Goal: Obtain resource: Obtain resource

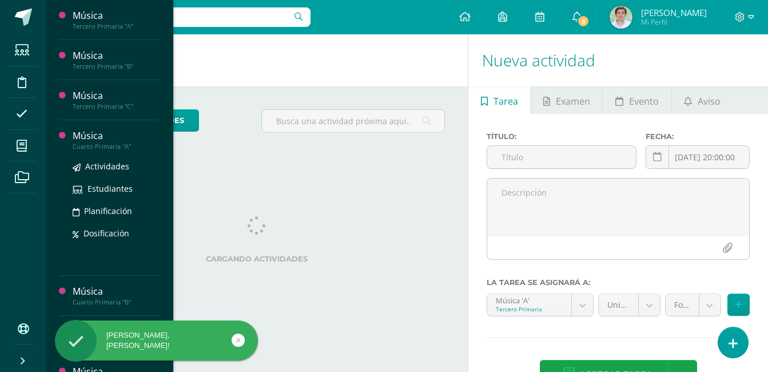
click at [98, 142] on div "Cuarto Primaria "A"" at bounding box center [116, 146] width 87 height 8
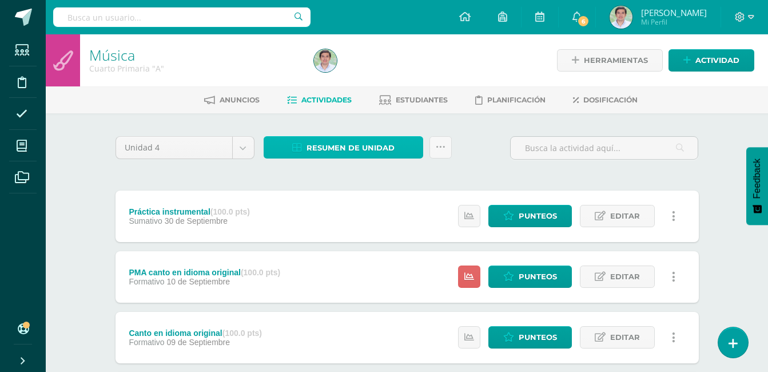
click at [371, 146] on span "Resumen de unidad" at bounding box center [351, 147] width 88 height 21
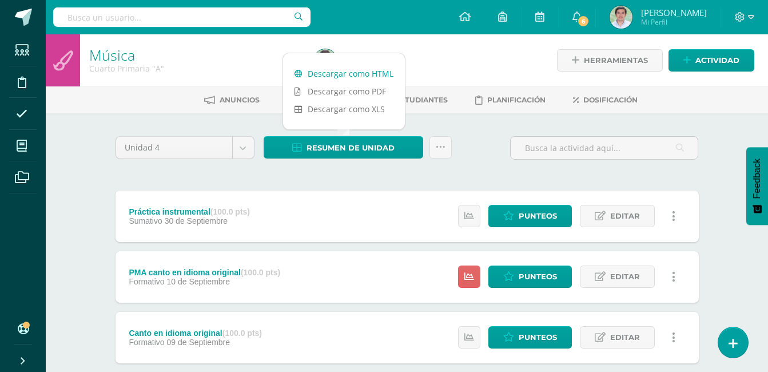
click at [368, 76] on link "Descargar como HTML" at bounding box center [344, 74] width 122 height 18
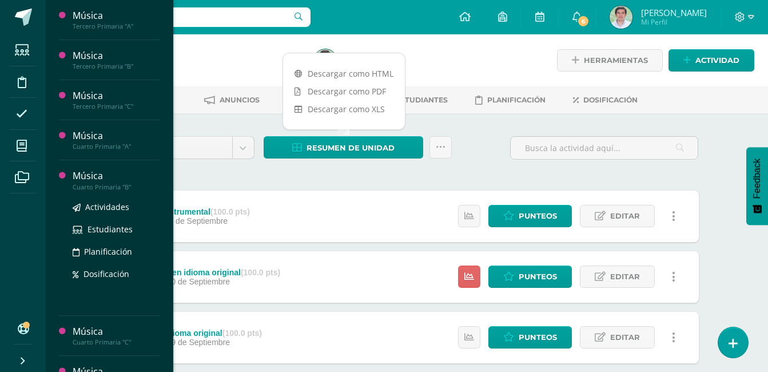
click at [95, 184] on div "Cuarto Primaria "B"" at bounding box center [116, 187] width 87 height 8
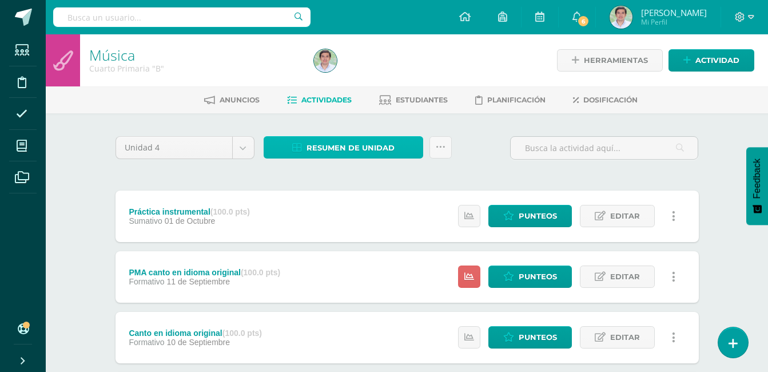
click at [341, 152] on span "Resumen de unidad" at bounding box center [351, 147] width 88 height 21
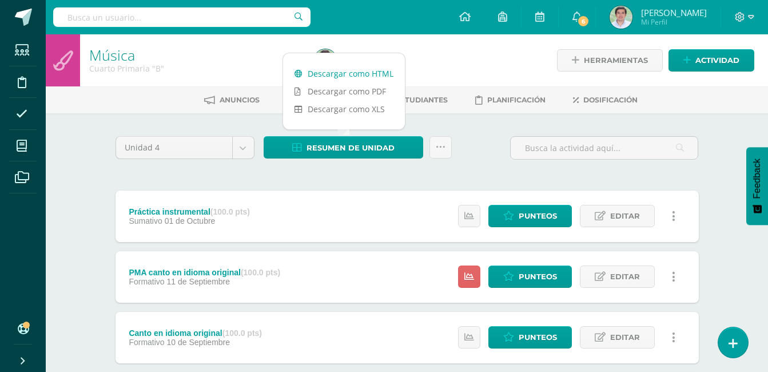
click at [356, 73] on link "Descargar como HTML" at bounding box center [344, 74] width 122 height 18
click at [372, 74] on link "Descargar como HTML" at bounding box center [344, 74] width 122 height 18
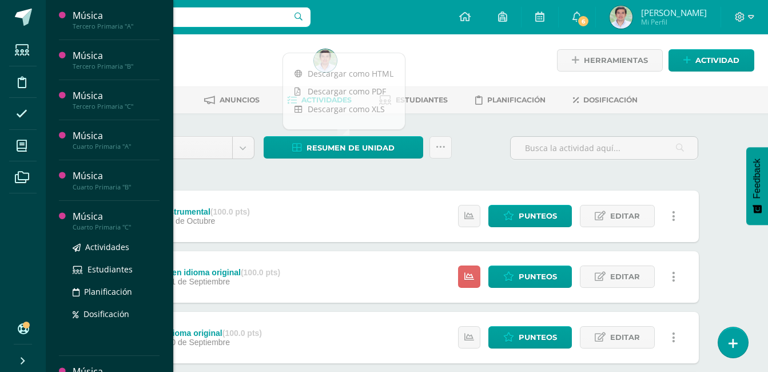
click at [121, 210] on div "Música" at bounding box center [116, 216] width 87 height 13
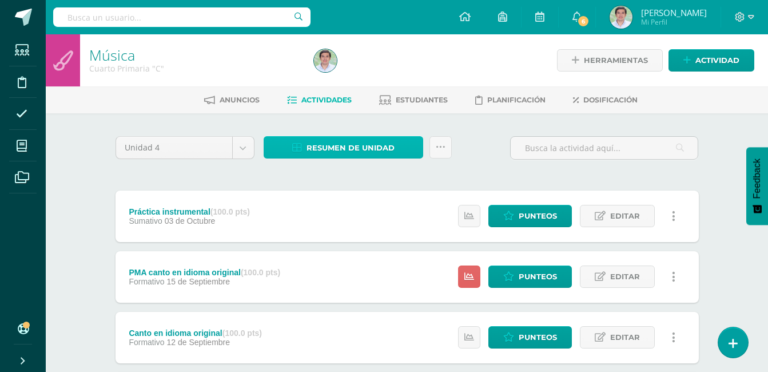
click at [404, 136] on link "Resumen de unidad" at bounding box center [344, 147] width 160 height 22
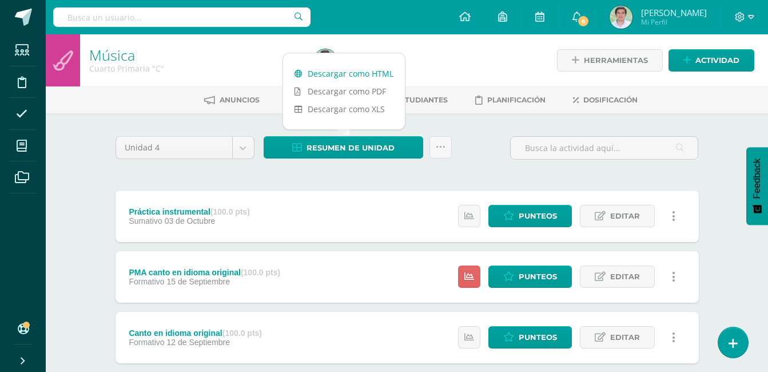
click at [373, 73] on link "Descargar como HTML" at bounding box center [344, 74] width 122 height 18
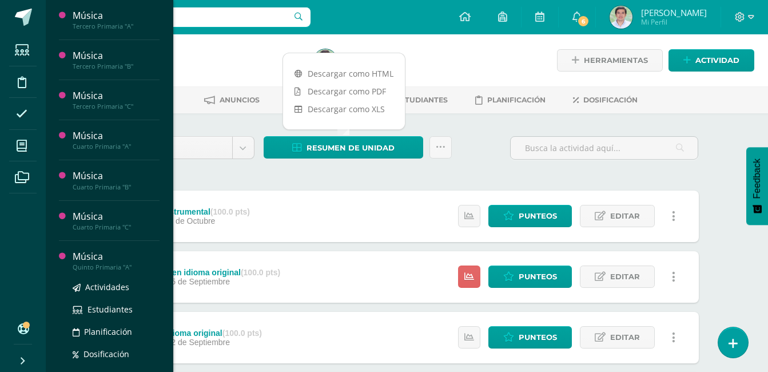
click at [136, 265] on div "Quinto Primaria "A"" at bounding box center [116, 267] width 87 height 8
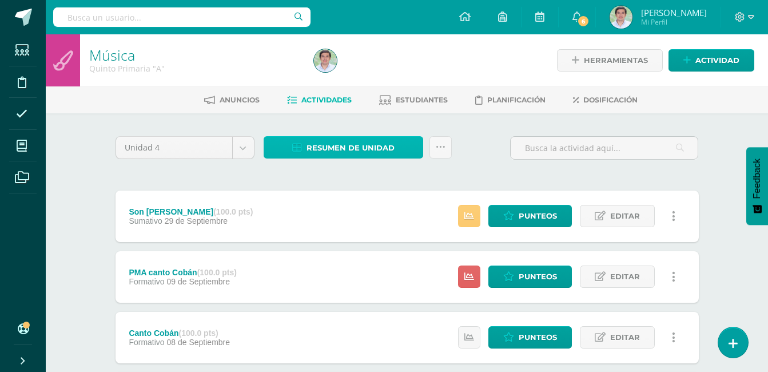
click at [385, 146] on span "Resumen de unidad" at bounding box center [351, 147] width 88 height 21
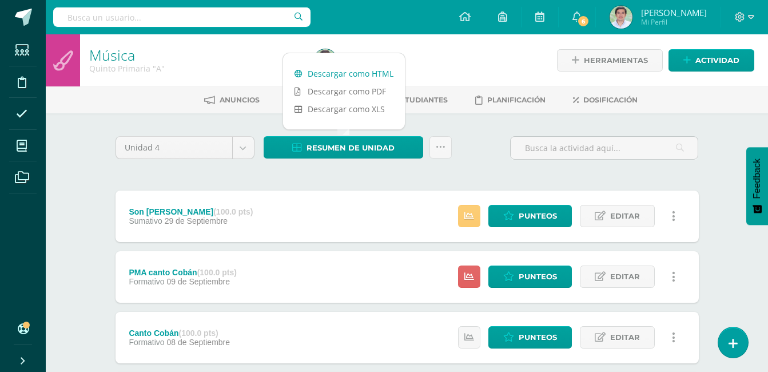
click at [384, 66] on link "Descargar como HTML" at bounding box center [344, 74] width 122 height 18
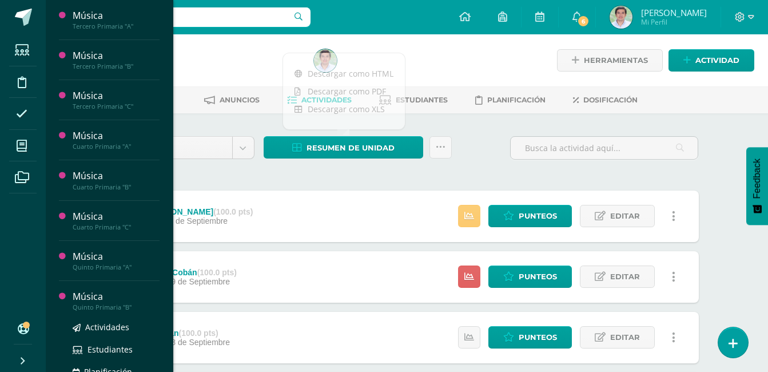
click at [78, 299] on div "Música" at bounding box center [116, 296] width 87 height 13
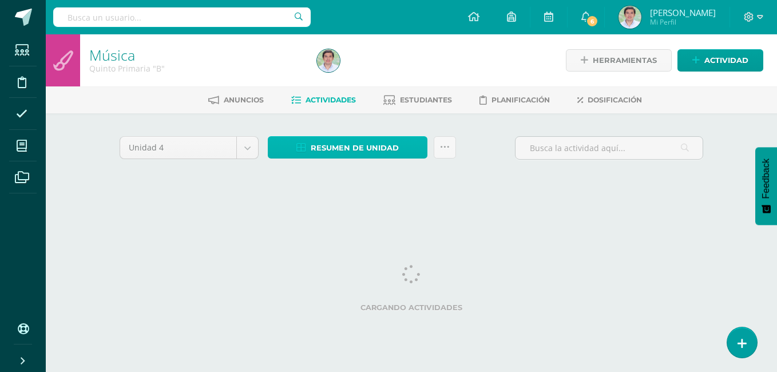
click at [376, 157] on span "Resumen de unidad" at bounding box center [355, 147] width 88 height 21
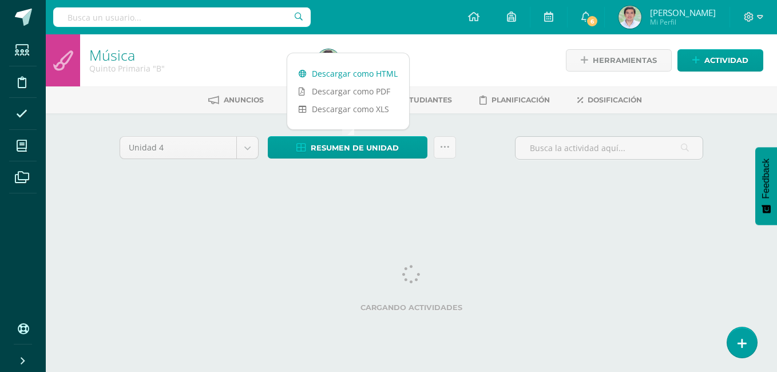
click at [372, 71] on link "Descargar como HTML" at bounding box center [348, 74] width 122 height 18
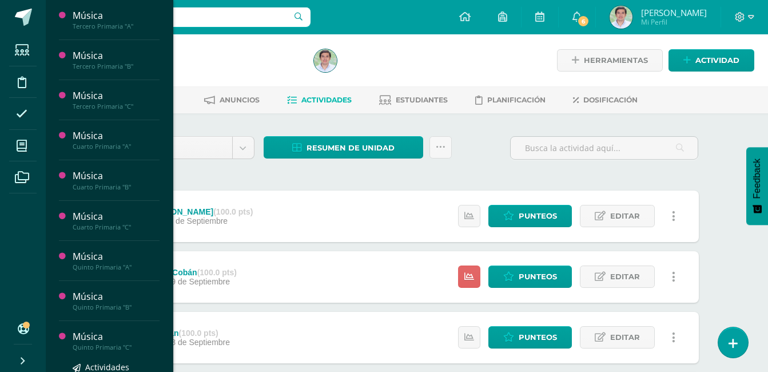
click at [89, 348] on div "Quinto Primaria "C"" at bounding box center [116, 347] width 87 height 8
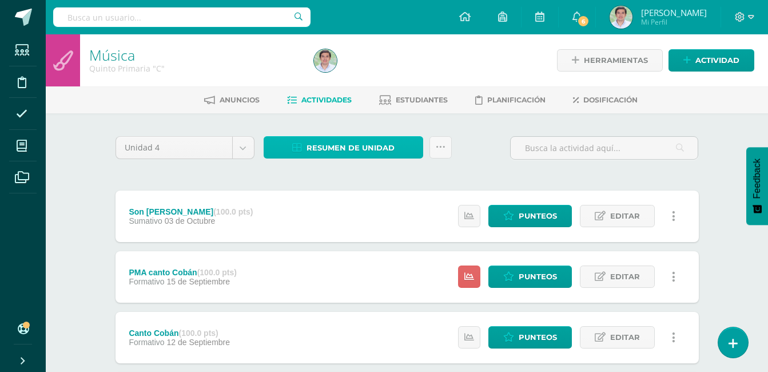
click at [395, 152] on link "Resumen de unidad" at bounding box center [344, 147] width 160 height 22
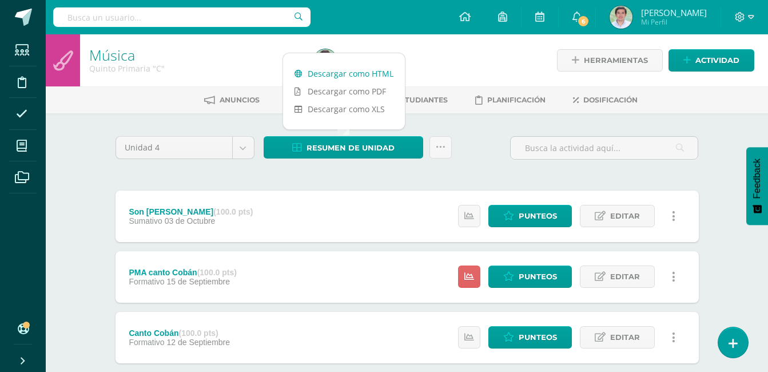
click at [373, 71] on link "Descargar como HTML" at bounding box center [344, 74] width 122 height 18
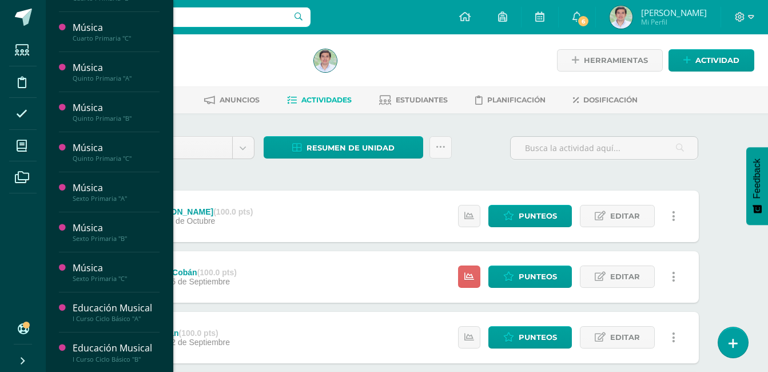
scroll to position [202, 0]
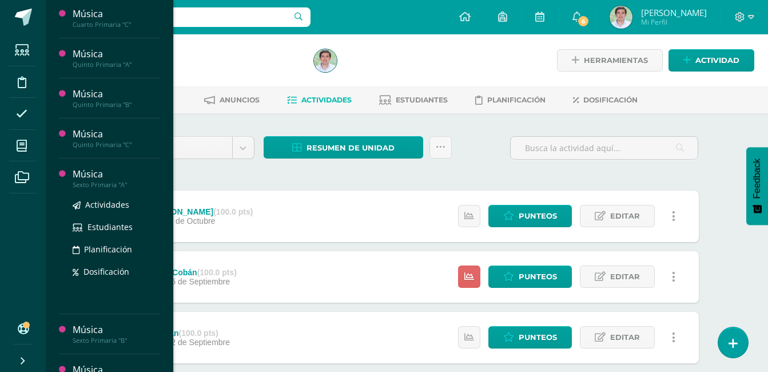
click at [124, 176] on div "Música" at bounding box center [116, 174] width 87 height 13
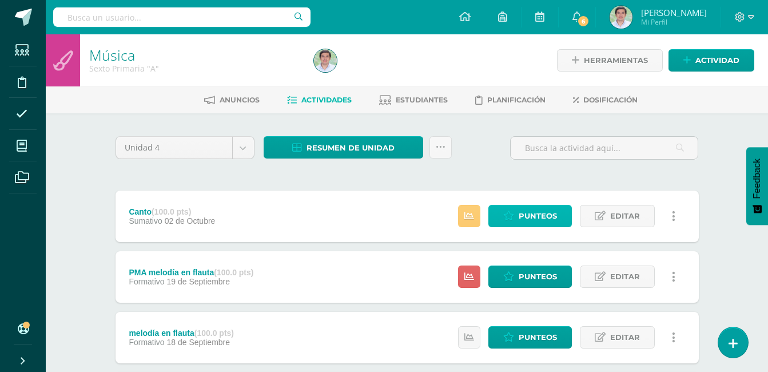
click at [502, 214] on link "Punteos" at bounding box center [529, 216] width 83 height 22
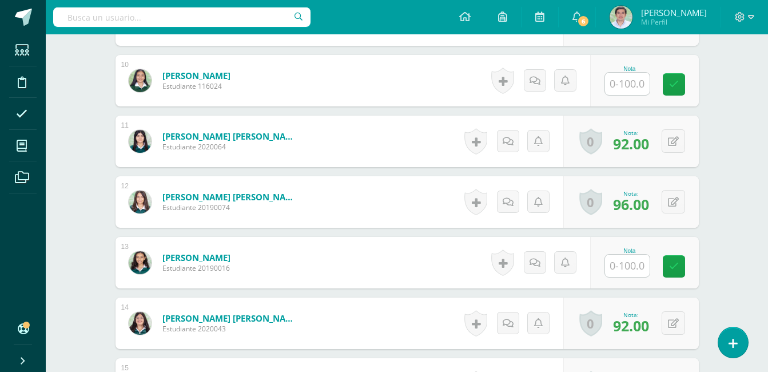
scroll to position [900, 0]
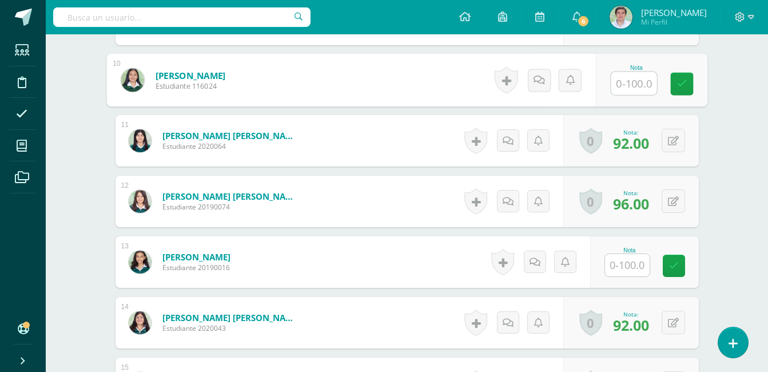
click at [625, 90] on input "text" at bounding box center [634, 83] width 46 height 23
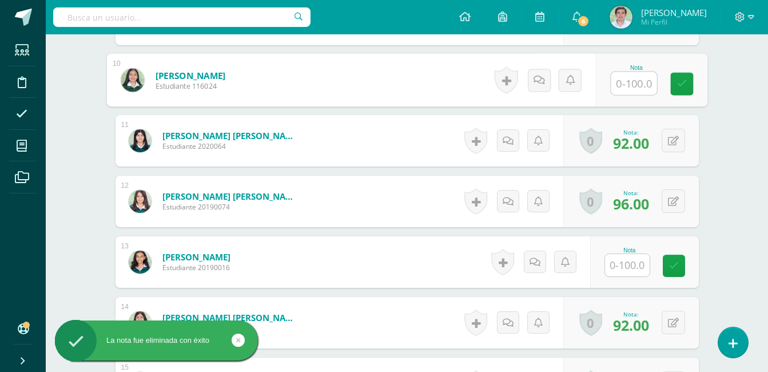
click at [623, 258] on input "text" at bounding box center [627, 265] width 45 height 22
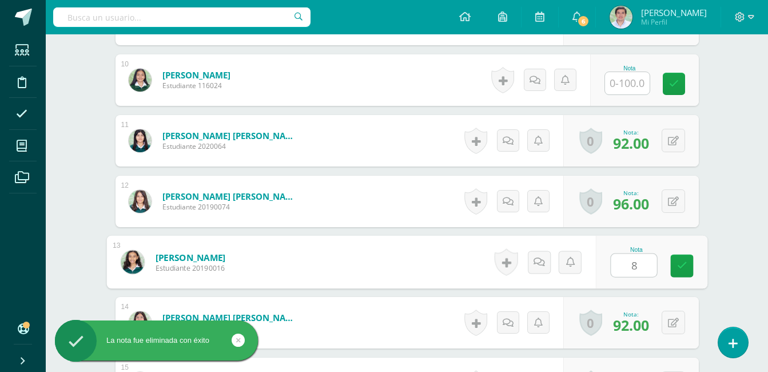
type input "88"
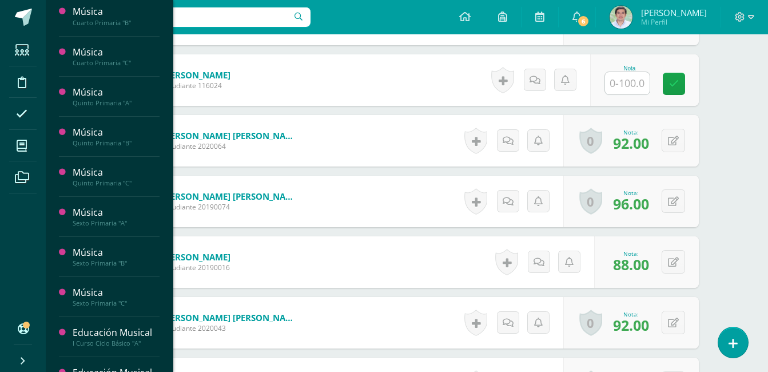
scroll to position [176, 0]
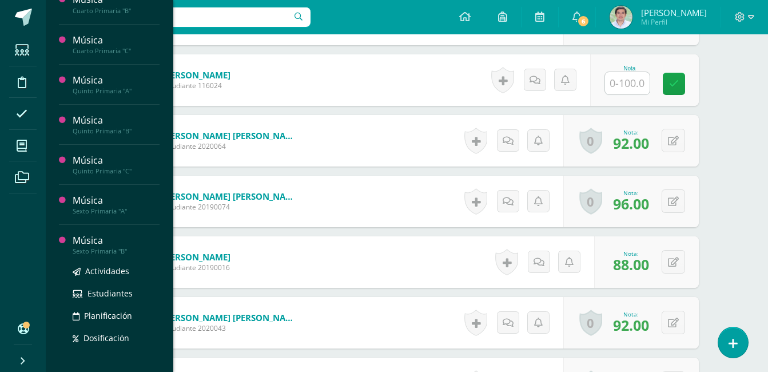
click at [112, 251] on div "Sexto Primaria "B"" at bounding box center [116, 251] width 87 height 8
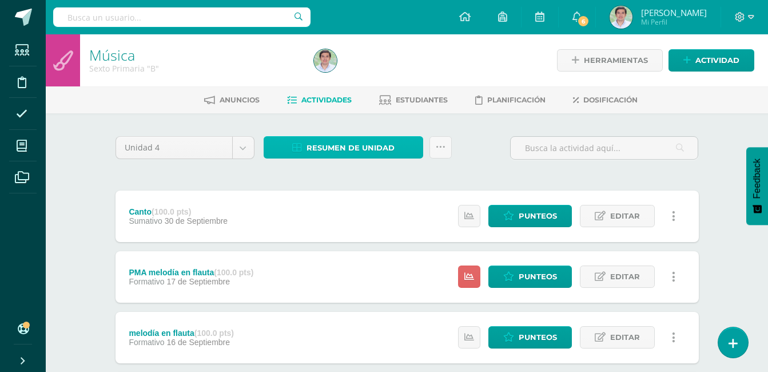
click at [379, 138] on span "Resumen de unidad" at bounding box center [351, 147] width 88 height 21
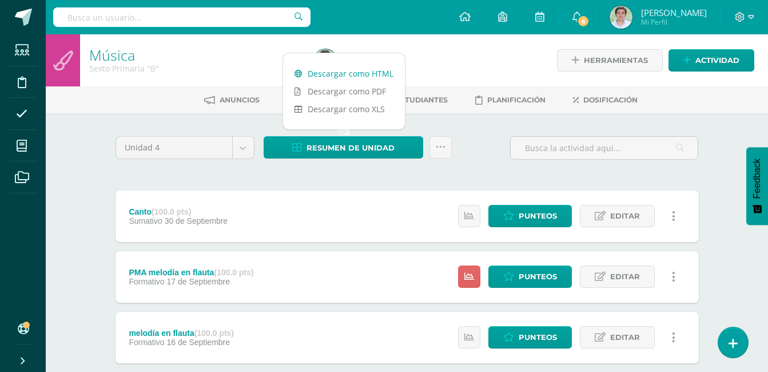
click at [375, 77] on link "Descargar como HTML" at bounding box center [344, 74] width 122 height 18
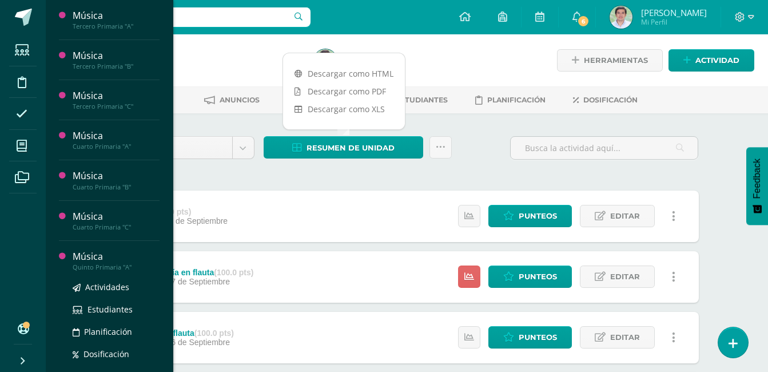
click at [120, 263] on div "Quinto Primaria "A"" at bounding box center [116, 267] width 87 height 8
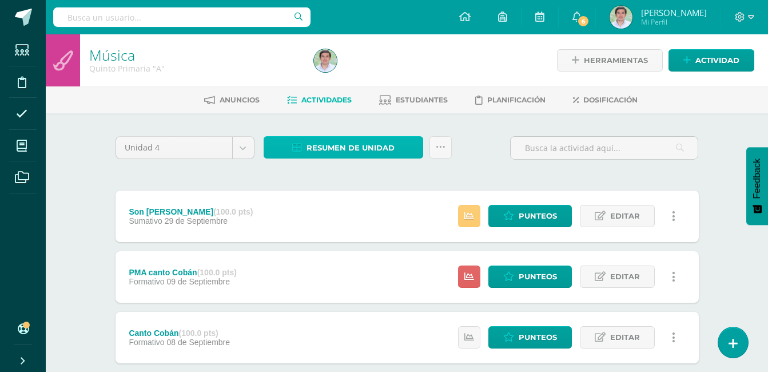
click at [330, 141] on span "Resumen de unidad" at bounding box center [351, 147] width 88 height 21
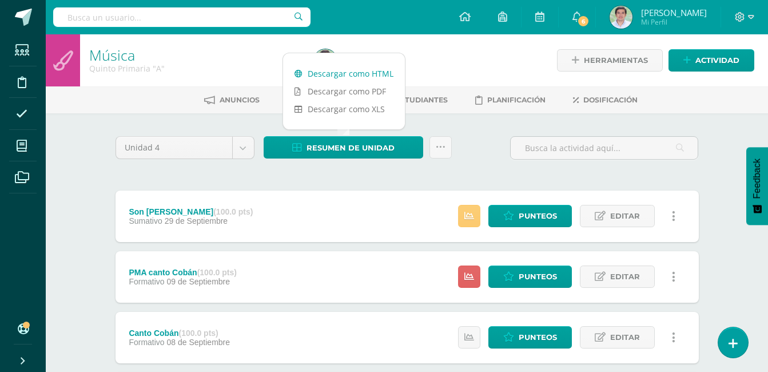
click at [339, 72] on link "Descargar como HTML" at bounding box center [344, 74] width 122 height 18
click at [63, 197] on div "Música Quinto Primaria "A" Herramientas Detalle de asistencias Actividad Anunci…" at bounding box center [407, 297] width 722 height 526
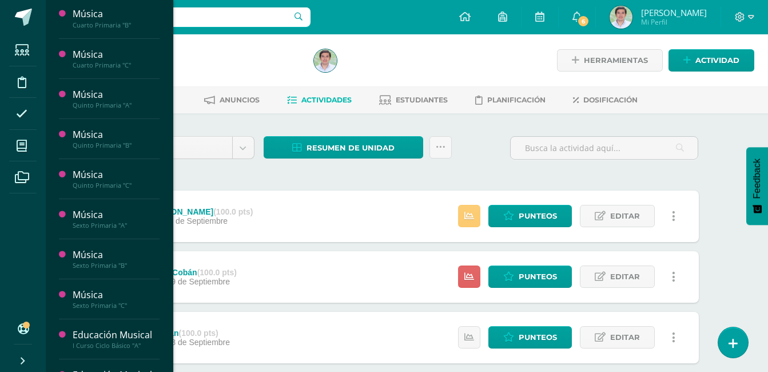
scroll to position [182, 0]
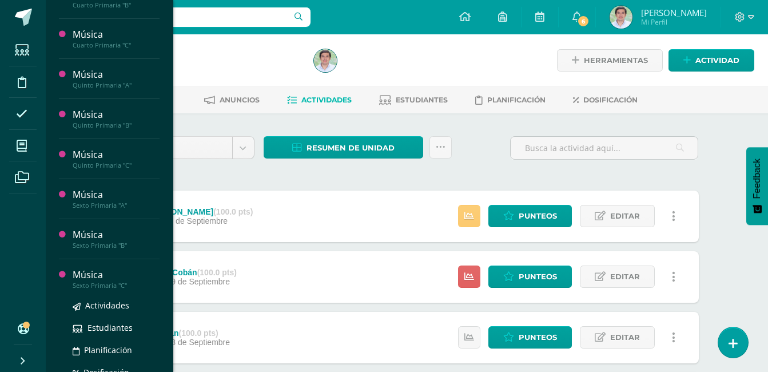
click at [131, 273] on div "Música" at bounding box center [116, 274] width 87 height 13
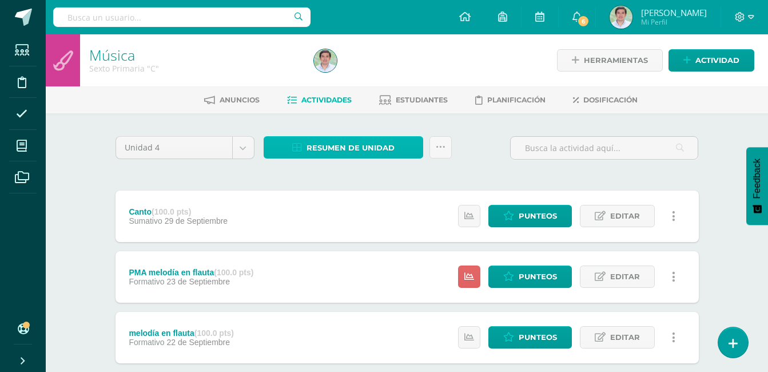
click at [388, 150] on span "Resumen de unidad" at bounding box center [351, 147] width 88 height 21
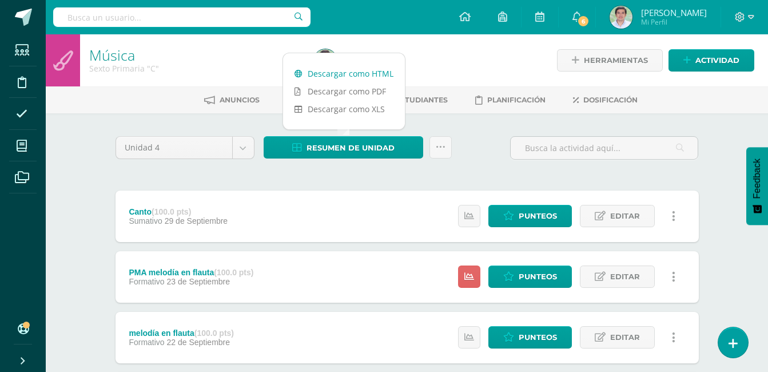
click at [375, 64] on div "Descargar como HTML Descargar como PDF Descargar como XLS" at bounding box center [344, 91] width 123 height 77
click at [373, 67] on link "Descargar como HTML" at bounding box center [344, 74] width 122 height 18
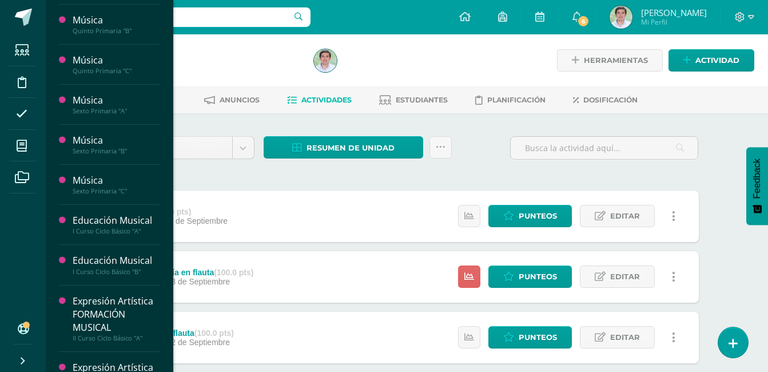
scroll to position [279, 0]
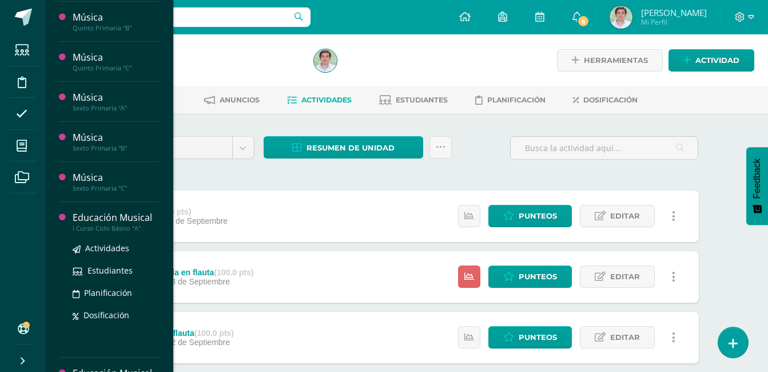
click at [116, 218] on div "Educación Musical" at bounding box center [116, 217] width 87 height 13
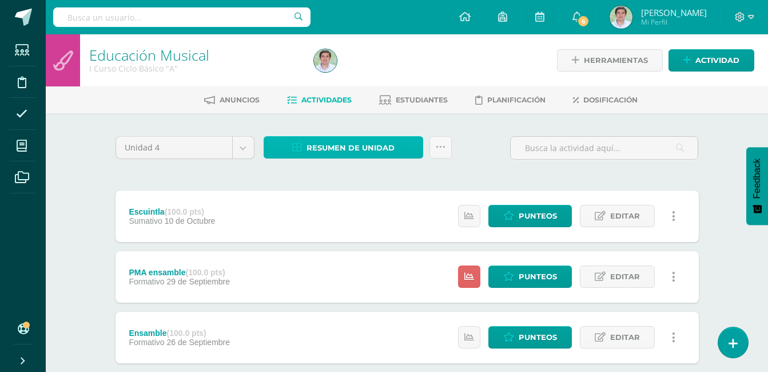
click at [349, 148] on span "Resumen de unidad" at bounding box center [351, 147] width 88 height 21
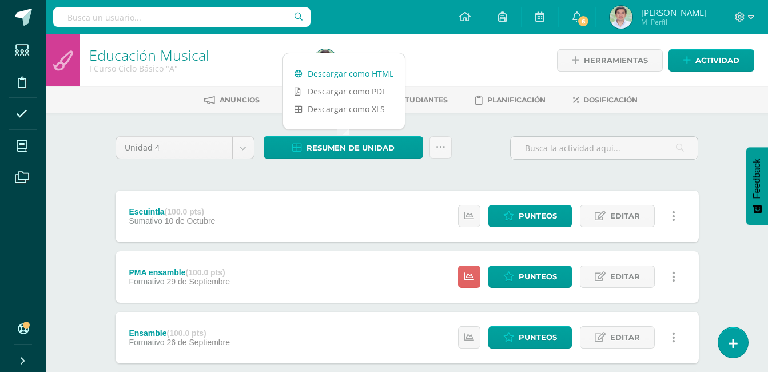
click at [363, 73] on link "Descargar como HTML" at bounding box center [344, 74] width 122 height 18
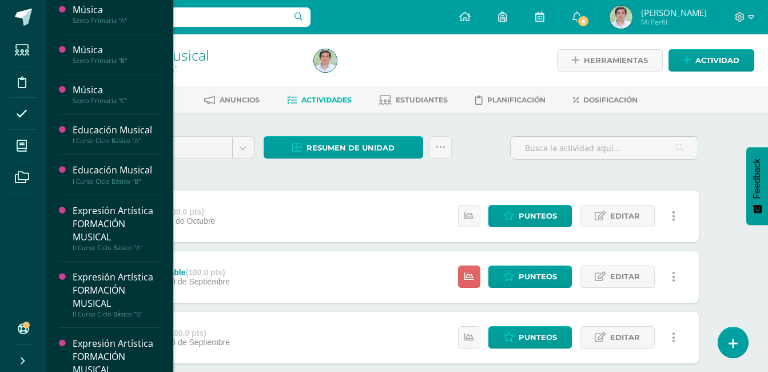
scroll to position [371, 0]
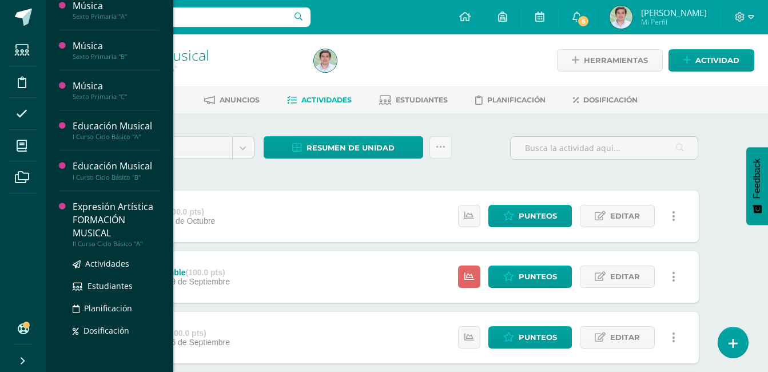
click at [151, 224] on div "Expresión Artística FORMACIÓN MUSICAL" at bounding box center [116, 219] width 87 height 39
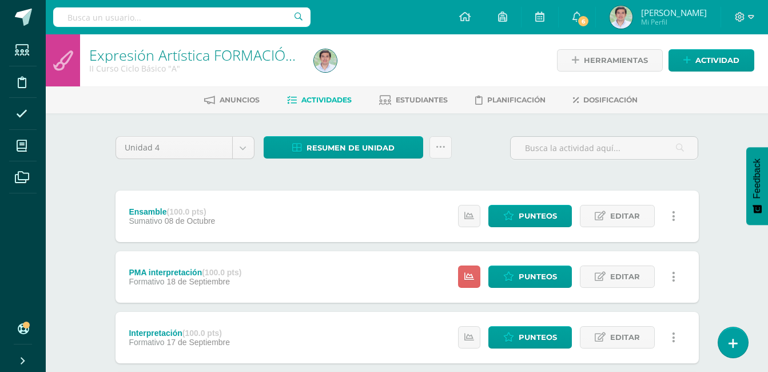
click at [423, 144] on div "Resumen de unidad Descargar como HTML Descargar como PDF Descargar como XLS Sub…" at bounding box center [358, 147] width 188 height 22
click at [407, 142] on link "Resumen de unidad" at bounding box center [344, 147] width 160 height 22
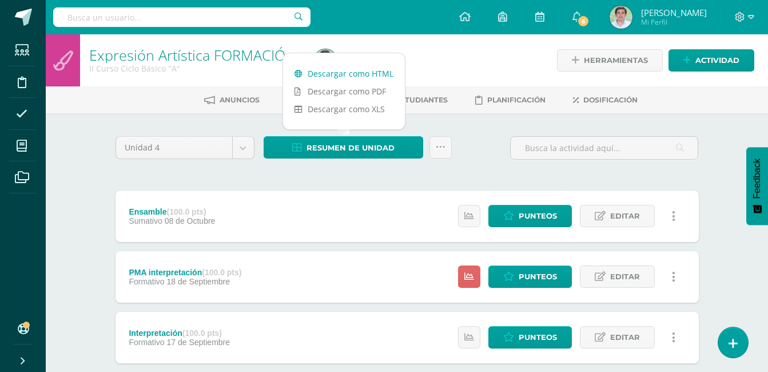
click at [388, 76] on link "Descargar como HTML" at bounding box center [344, 74] width 122 height 18
drag, startPoint x: 173, startPoint y: 88, endPoint x: 176, endPoint y: 100, distance: 12.2
click at [176, 100] on div "Anuncios Actividades Estudiantes Planificación Dosificación" at bounding box center [421, 99] width 750 height 27
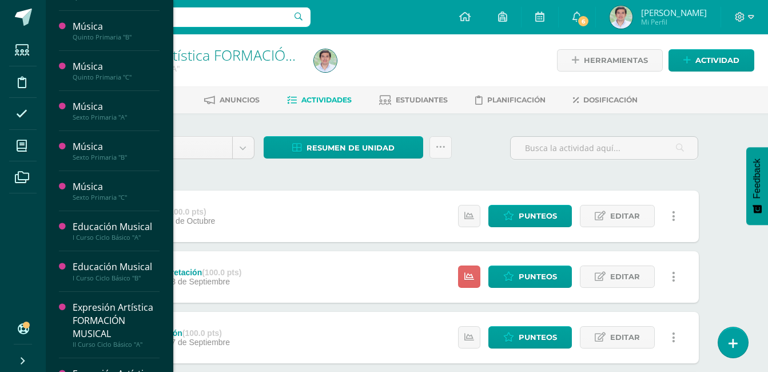
scroll to position [430, 0]
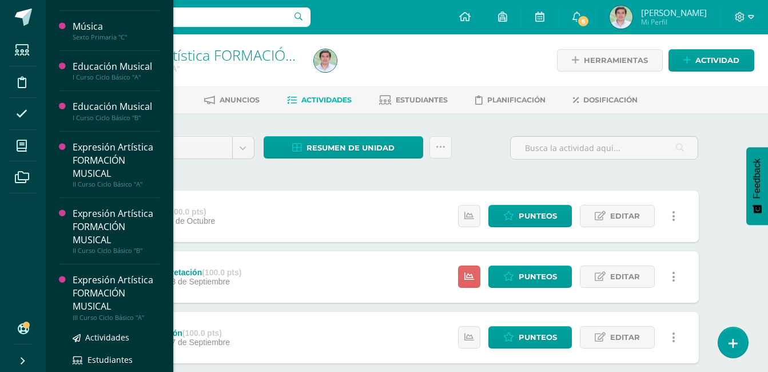
click at [133, 287] on div "Expresión Artística FORMACIÓN MUSICAL" at bounding box center [116, 292] width 87 height 39
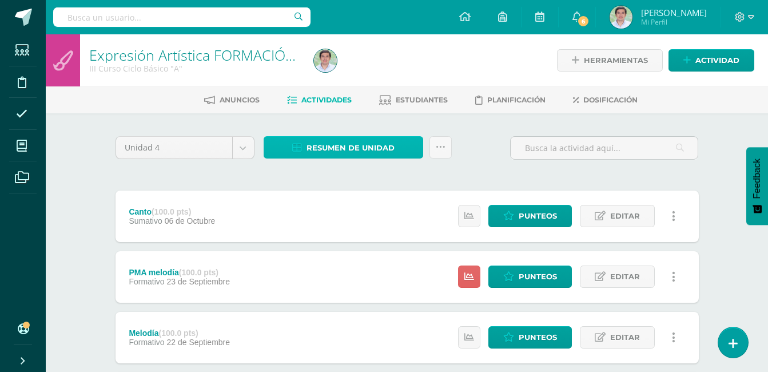
click at [332, 153] on span "Resumen de unidad" at bounding box center [351, 147] width 88 height 21
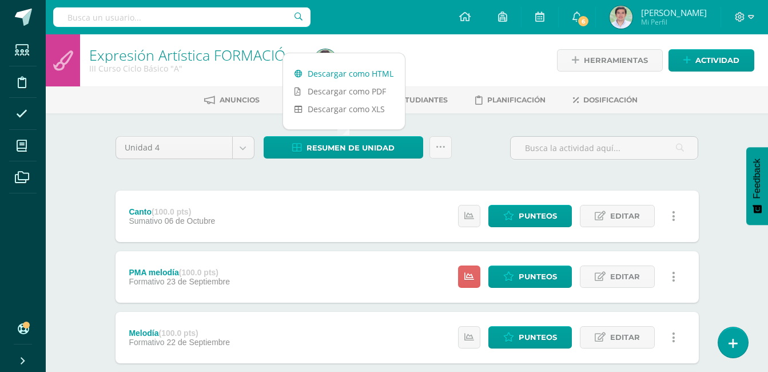
click at [361, 79] on link "Descargar como HTML" at bounding box center [344, 74] width 122 height 18
